Goal: Information Seeking & Learning: Learn about a topic

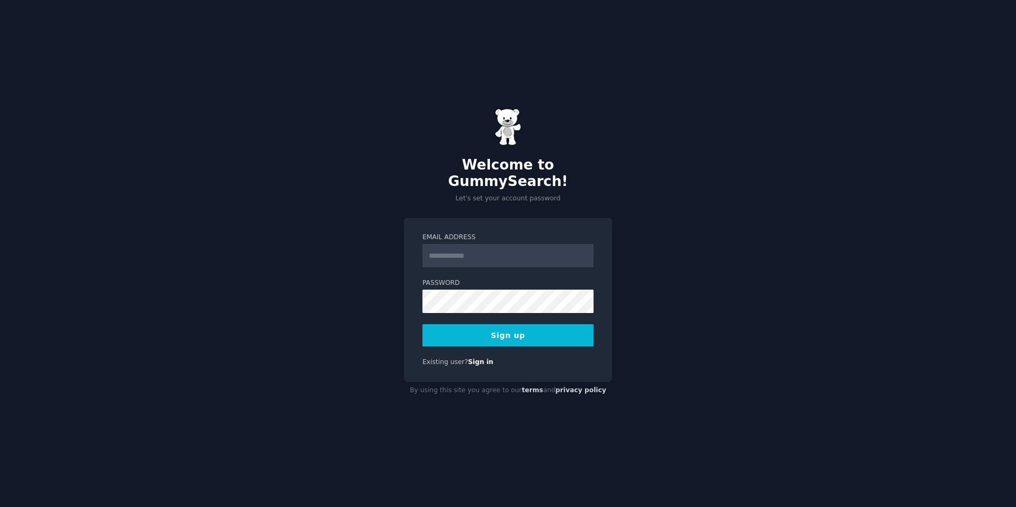
click at [469, 244] on input "Email Address" at bounding box center [507, 255] width 171 height 23
type input "**********"
click at [495, 329] on button "Sign up" at bounding box center [507, 335] width 171 height 22
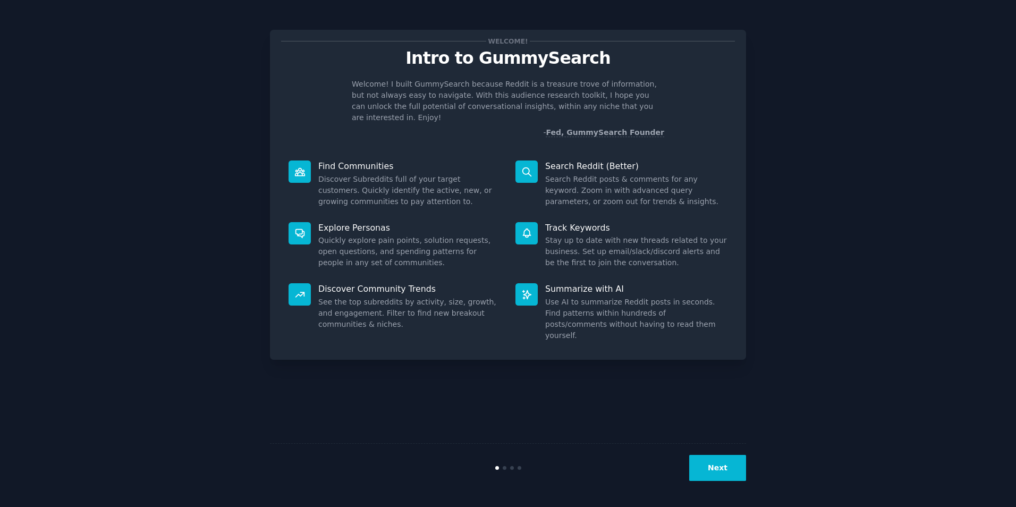
click at [724, 456] on button "Next" at bounding box center [717, 468] width 57 height 26
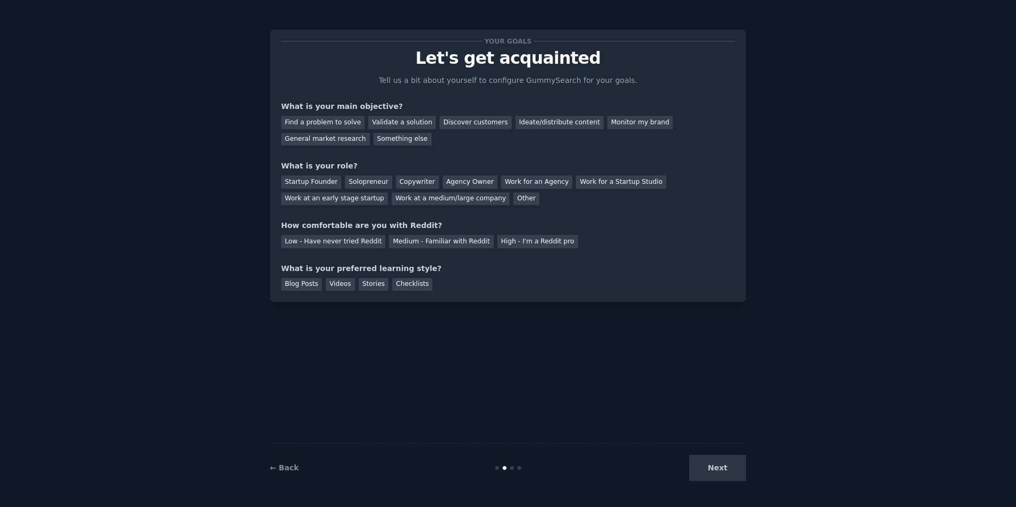
click at [721, 463] on div "Next" at bounding box center [666, 468] width 159 height 26
click at [720, 463] on div "Next" at bounding box center [666, 468] width 159 height 26
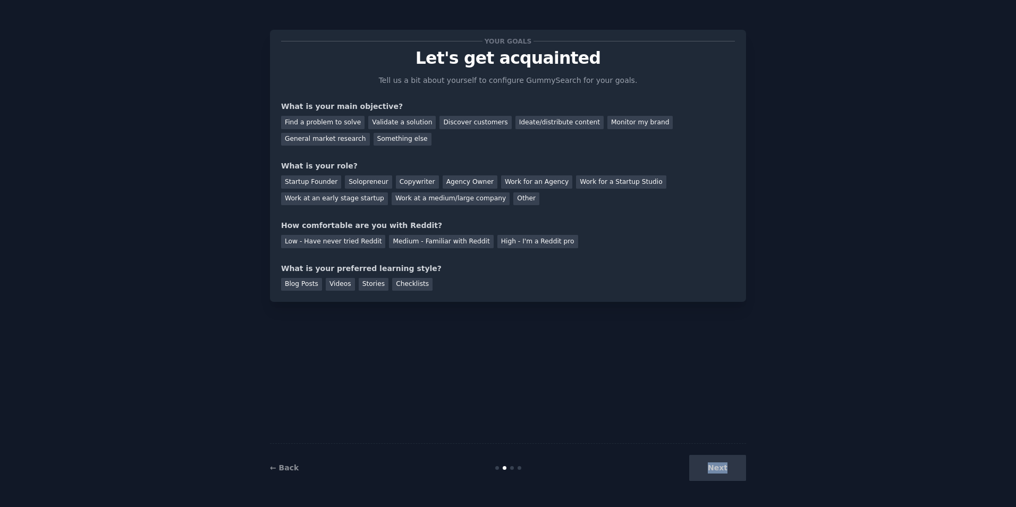
click at [720, 463] on div "Next" at bounding box center [666, 468] width 159 height 26
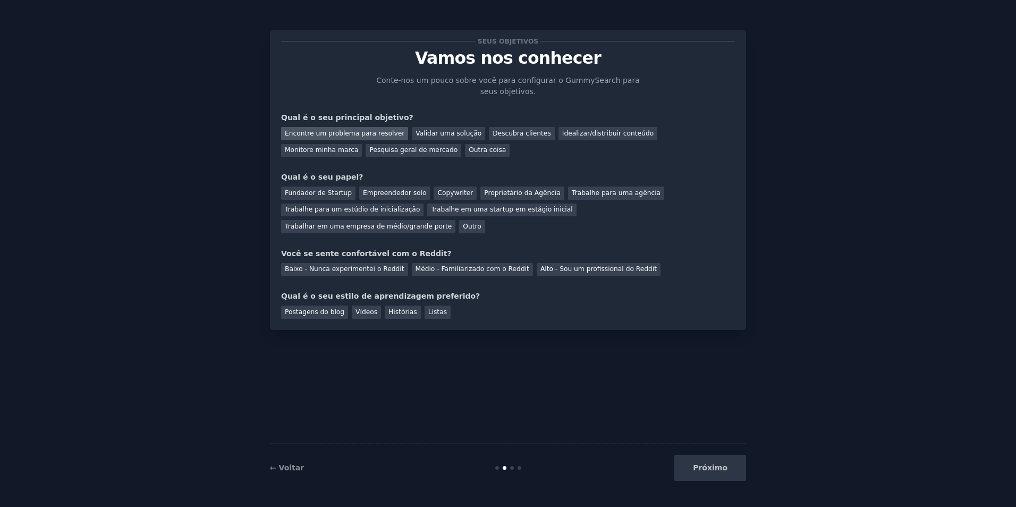
click at [356, 140] on div "Encontre um problema para resolver" at bounding box center [344, 133] width 127 height 13
click at [592, 138] on div "Idealizar/distribuir conteúdo" at bounding box center [607, 133] width 99 height 13
click at [376, 138] on div "Encontre um problema para resolver" at bounding box center [344, 133] width 127 height 13
click at [572, 136] on div "Idealizar/distribuir conteúdo" at bounding box center [607, 133] width 99 height 13
click at [377, 135] on div "Encontre um problema para resolver" at bounding box center [344, 133] width 127 height 13
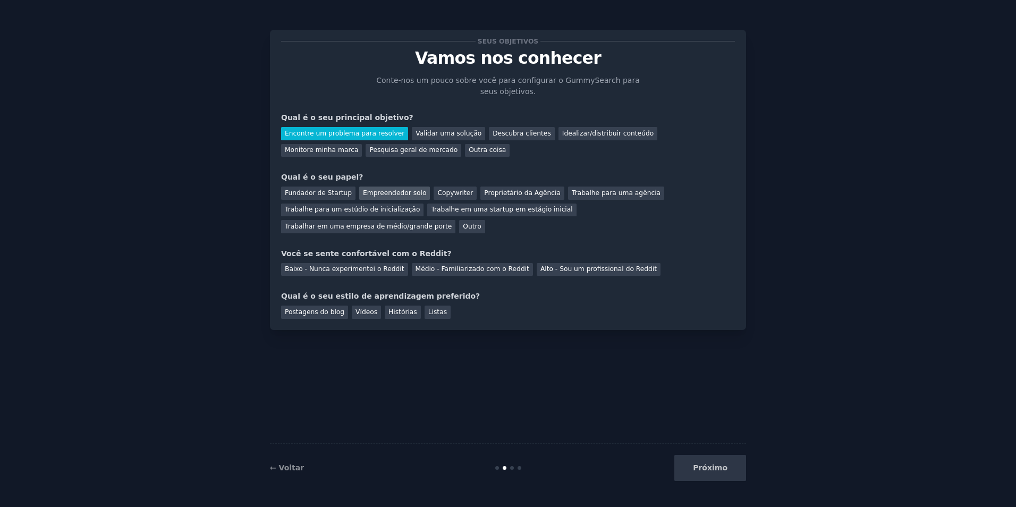
click at [382, 191] on div "Empreendedor solo" at bounding box center [394, 193] width 71 height 13
click at [327, 263] on div "Baixo - Nunca experimentei o Reddit" at bounding box center [344, 269] width 127 height 13
click at [370, 306] on div "Vídeos" at bounding box center [366, 312] width 29 height 13
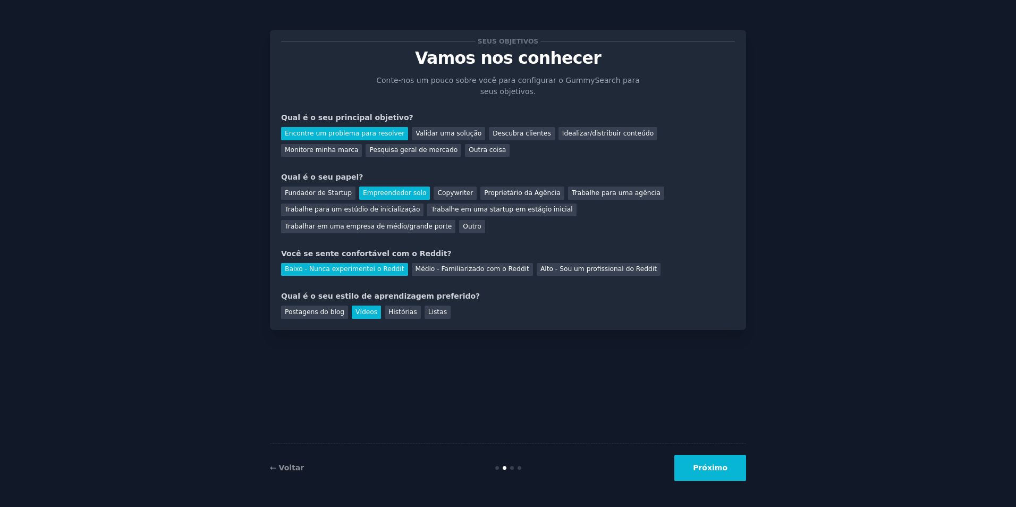
click at [712, 468] on button "Próximo" at bounding box center [710, 468] width 72 height 26
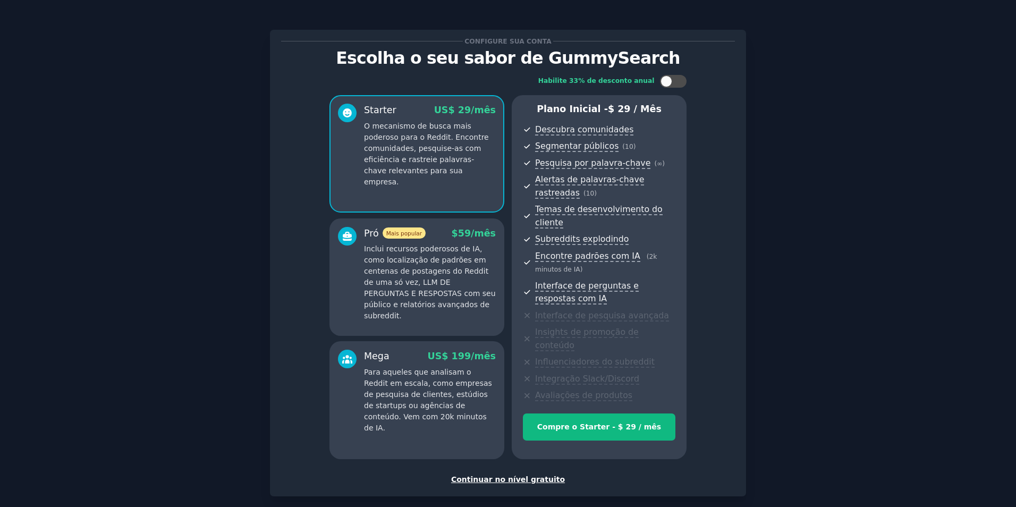
click at [482, 474] on div "Continuar no nível gratuito" at bounding box center [508, 479] width 454 height 11
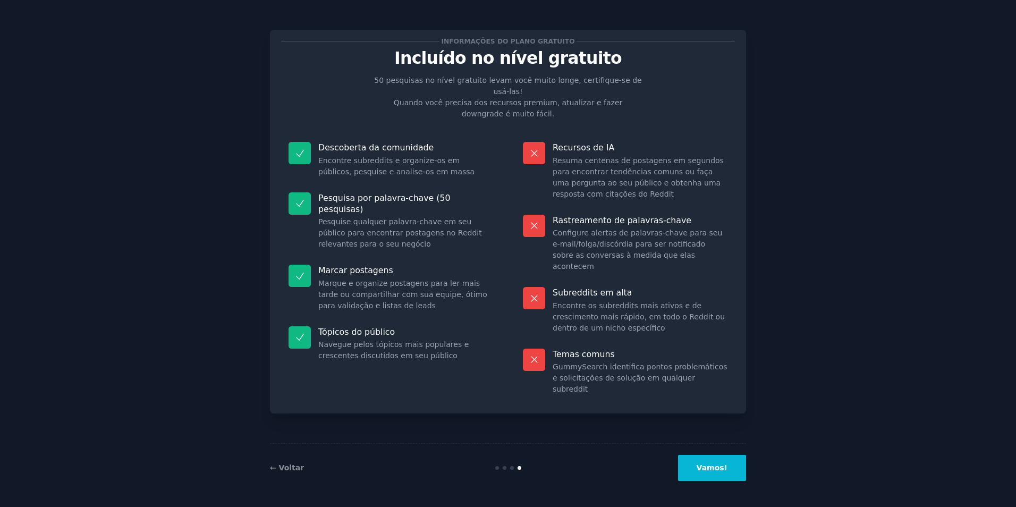
click at [710, 472] on button "Vamos!" at bounding box center [712, 468] width 68 height 26
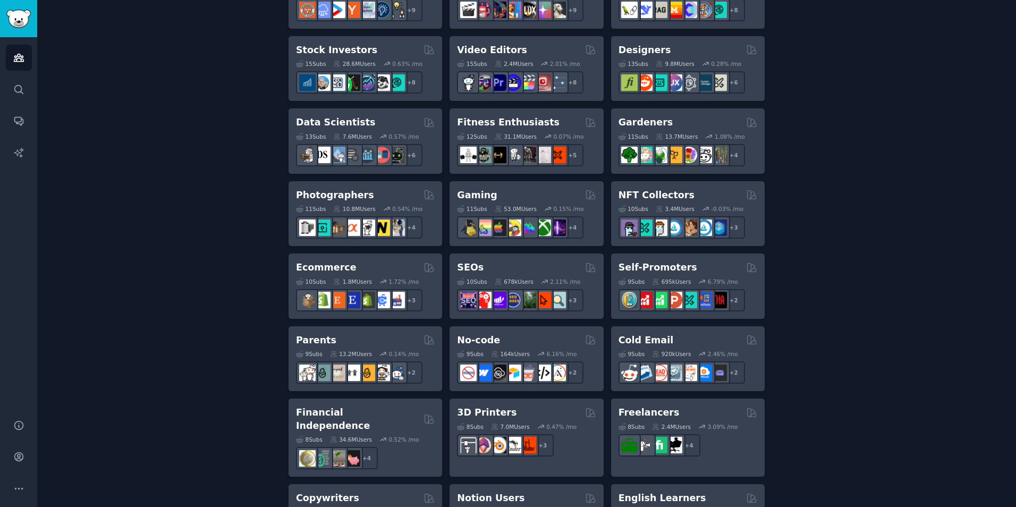
scroll to position [425, 0]
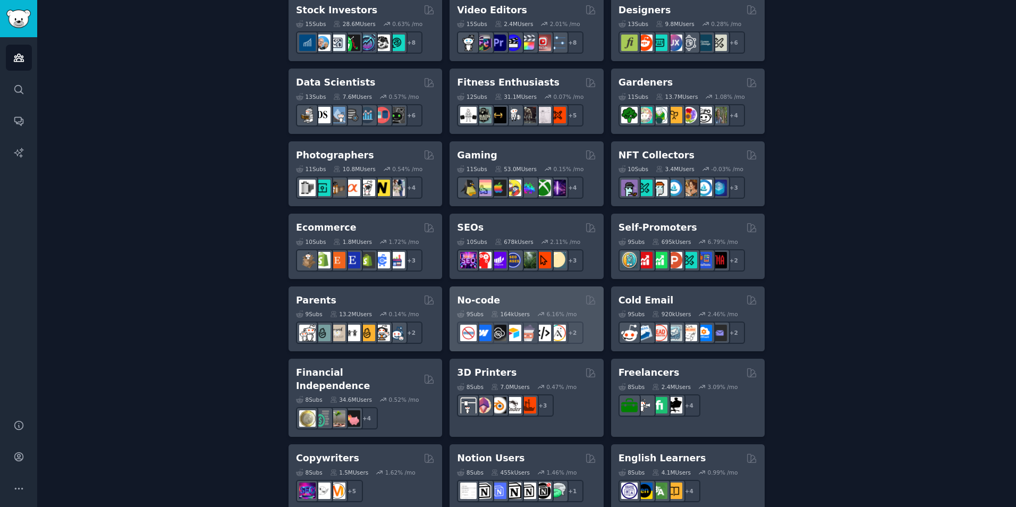
click at [485, 299] on h2 "No-code" at bounding box center [478, 300] width 43 height 13
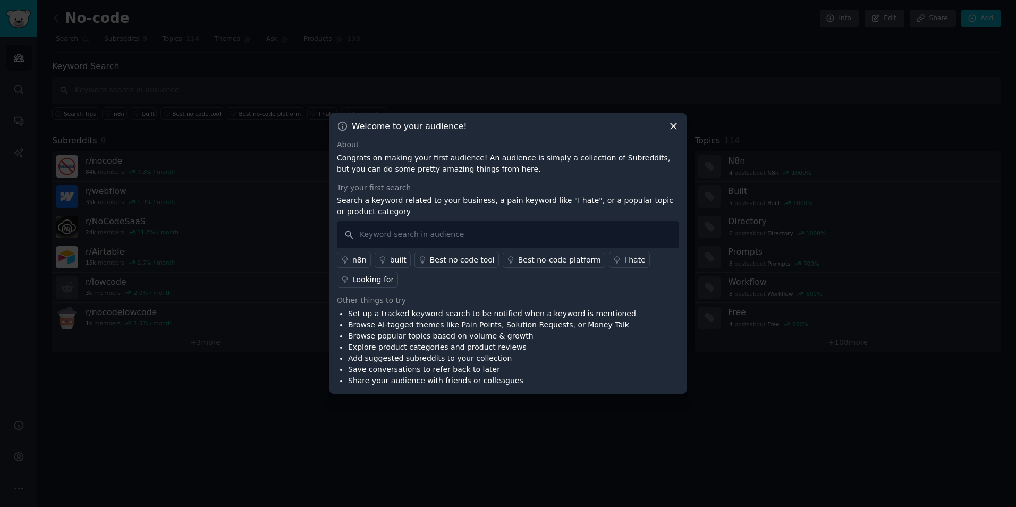
click at [676, 129] on icon at bounding box center [674, 127] width 6 height 6
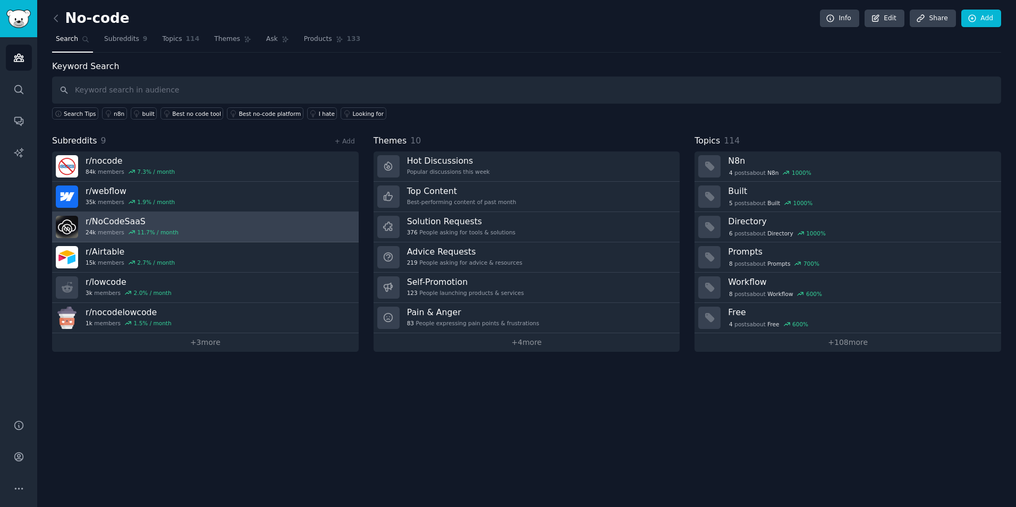
click at [221, 214] on link "r/ NoCodeSaaS 24k members 11.7 % / month" at bounding box center [205, 227] width 307 height 30
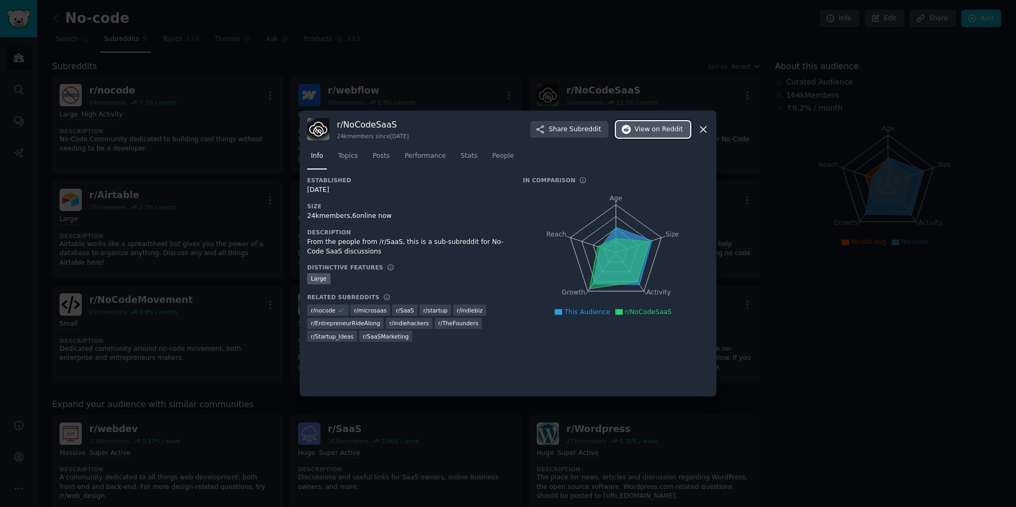
click at [653, 131] on span "View on Reddit" at bounding box center [658, 130] width 48 height 10
click at [700, 130] on icon at bounding box center [703, 129] width 11 height 11
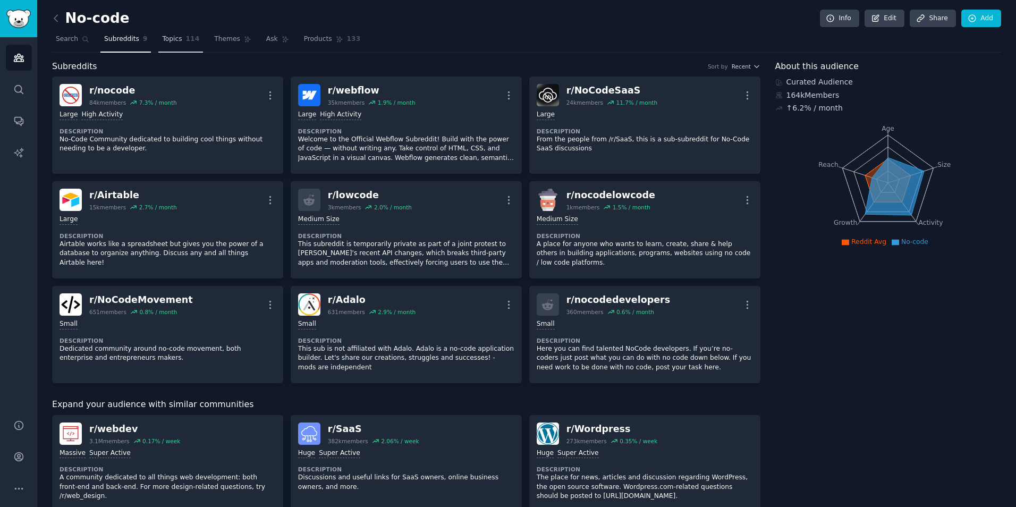
drag, startPoint x: 172, startPoint y: 46, endPoint x: 181, endPoint y: 46, distance: 9.0
click at [172, 46] on link "Topics 114" at bounding box center [180, 42] width 45 height 22
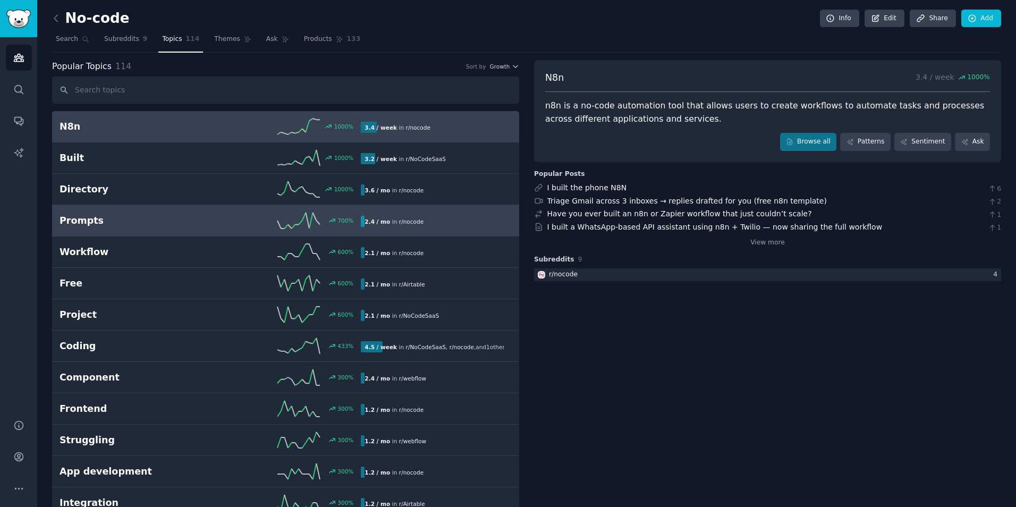
click at [229, 214] on div "700 %" at bounding box center [285, 221] width 151 height 16
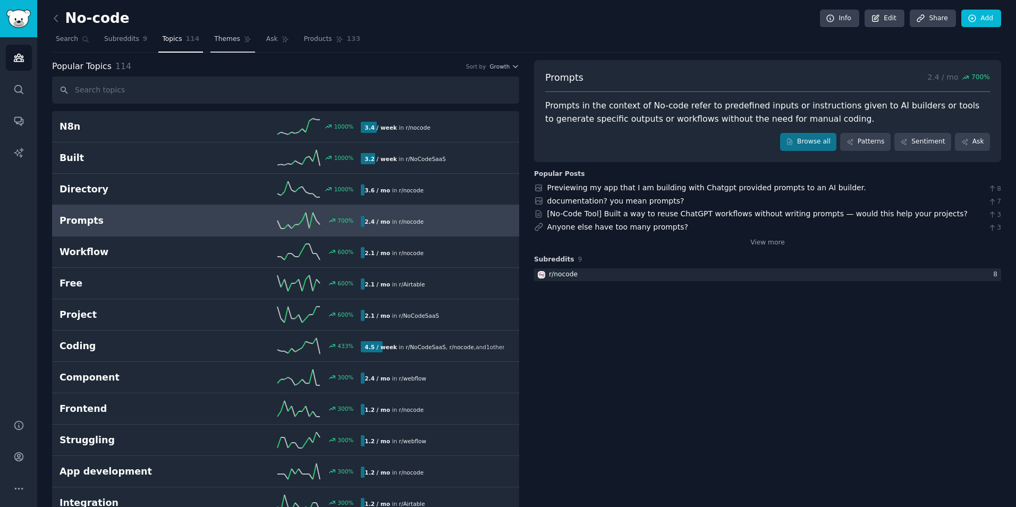
click at [224, 45] on link "Themes" at bounding box center [232, 42] width 45 height 22
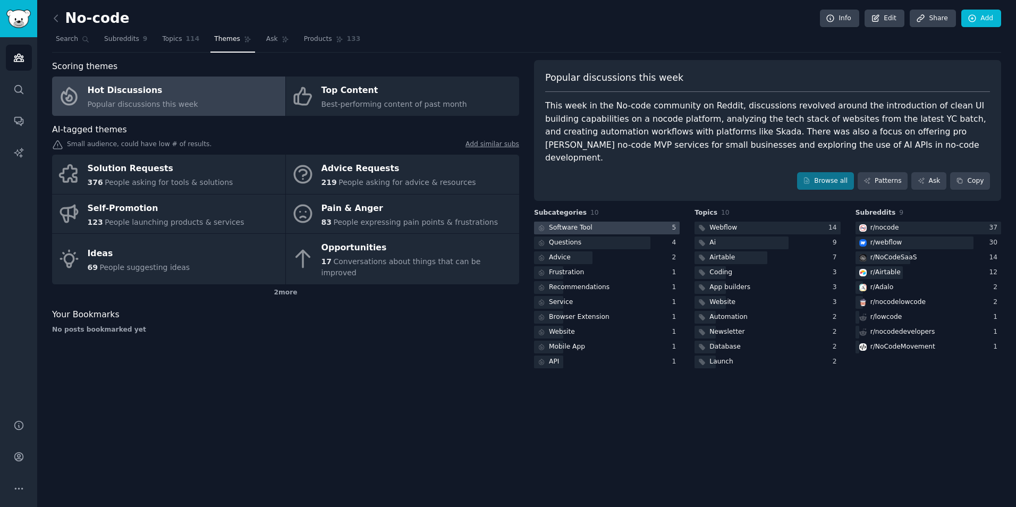
click at [583, 223] on div "Software Tool" at bounding box center [571, 228] width 44 height 10
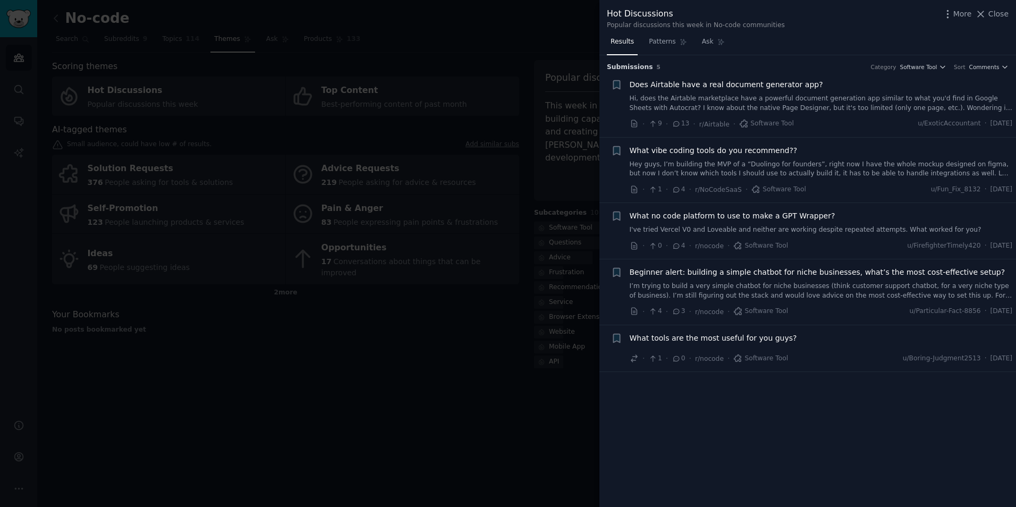
click at [447, 404] on div at bounding box center [508, 253] width 1016 height 507
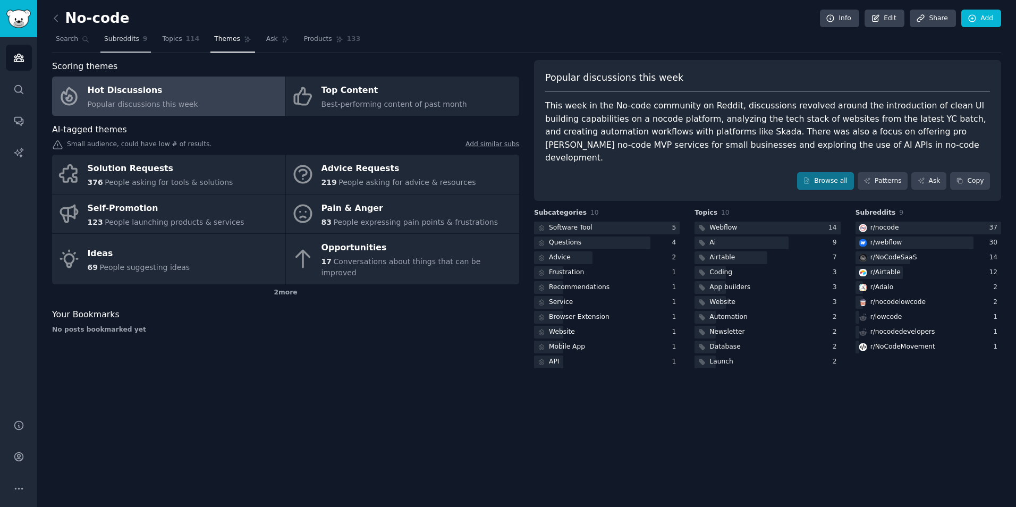
click at [139, 45] on link "Subreddits 9" at bounding box center [125, 42] width 50 height 22
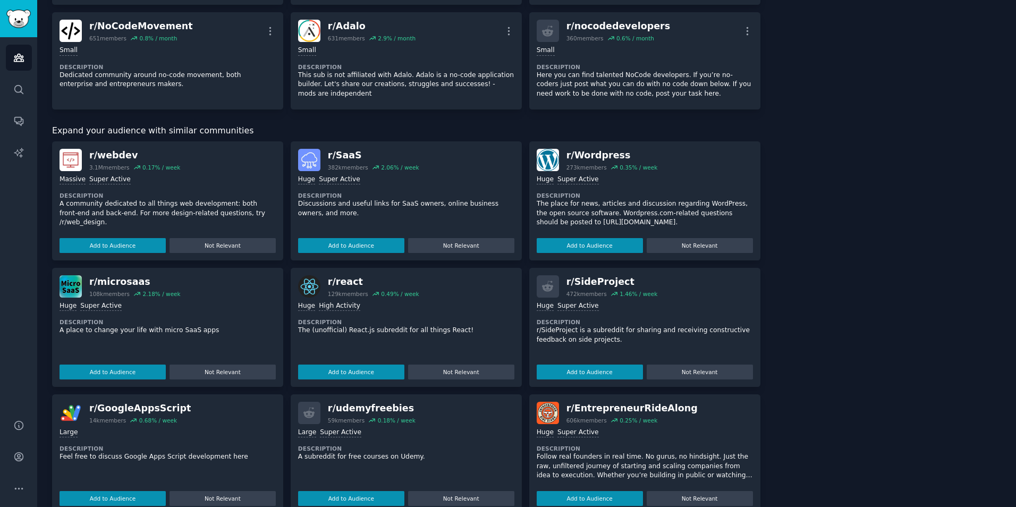
scroll to position [319, 0]
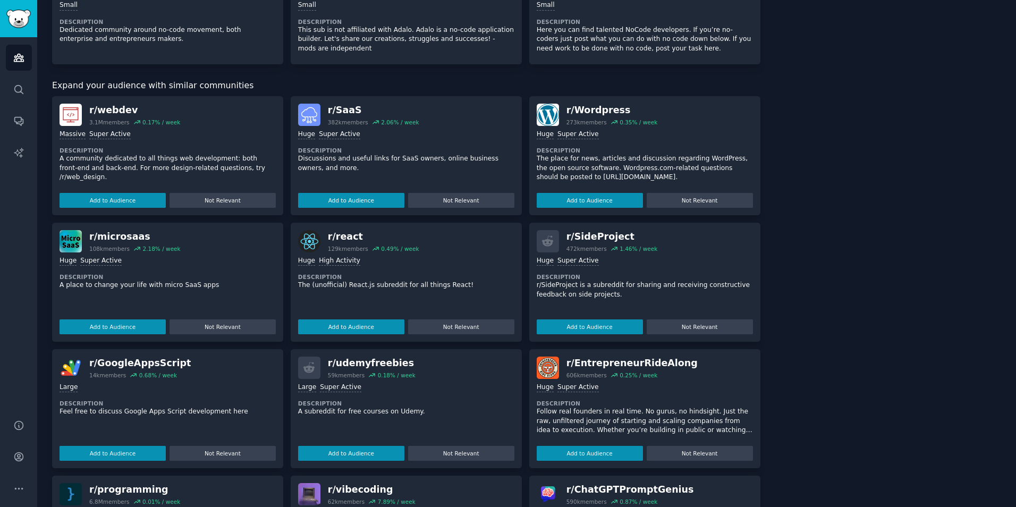
click at [60, 244] on img at bounding box center [71, 241] width 22 height 22
click at [136, 324] on button "Add to Audience" at bounding box center [113, 326] width 106 height 15
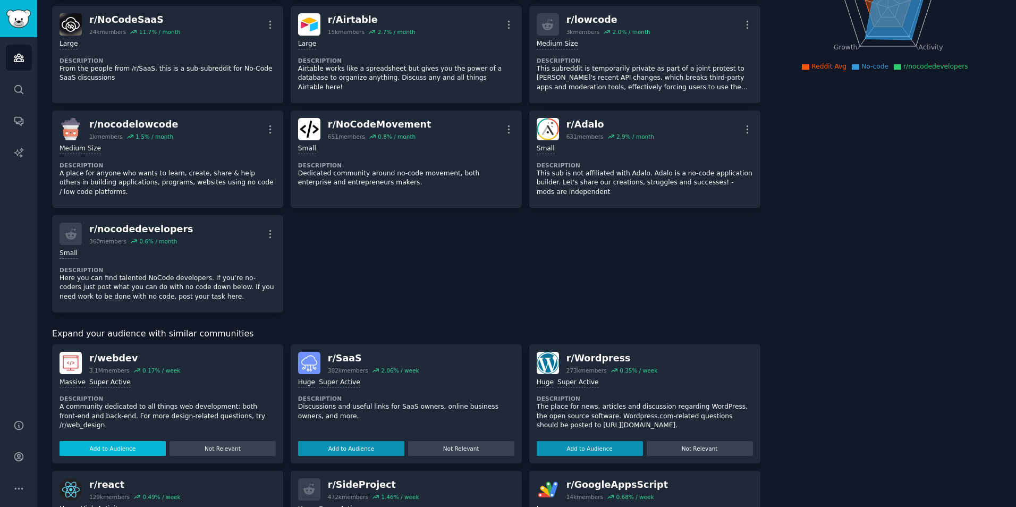
scroll to position [0, 0]
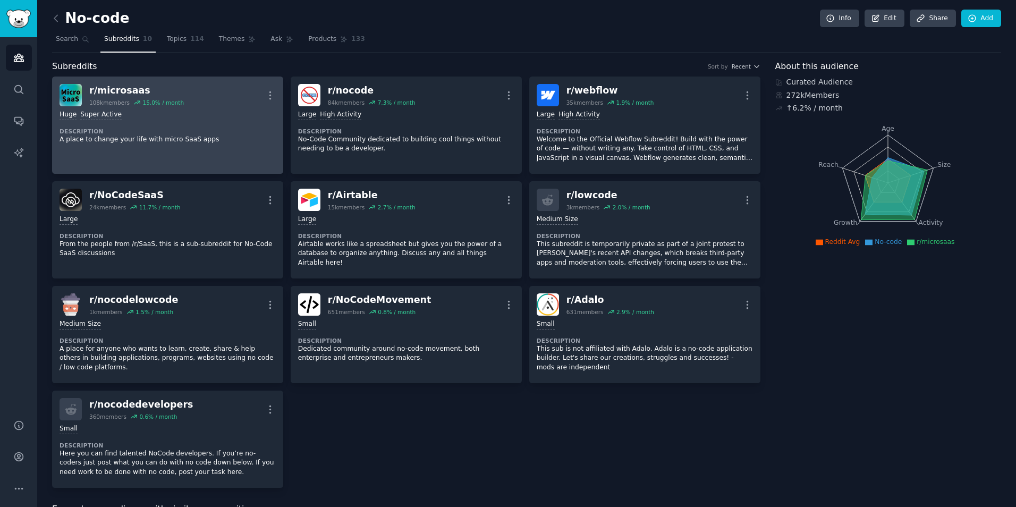
click at [146, 99] on div "15.0 % / month" at bounding box center [162, 102] width 41 height 7
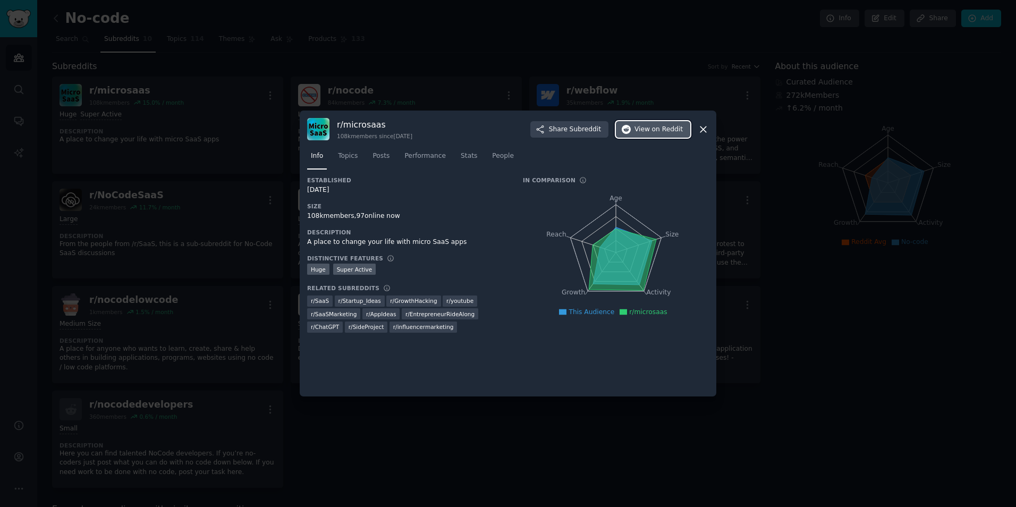
click at [642, 135] on button "View on Reddit" at bounding box center [653, 129] width 74 height 17
